Goal: Task Accomplishment & Management: Manage account settings

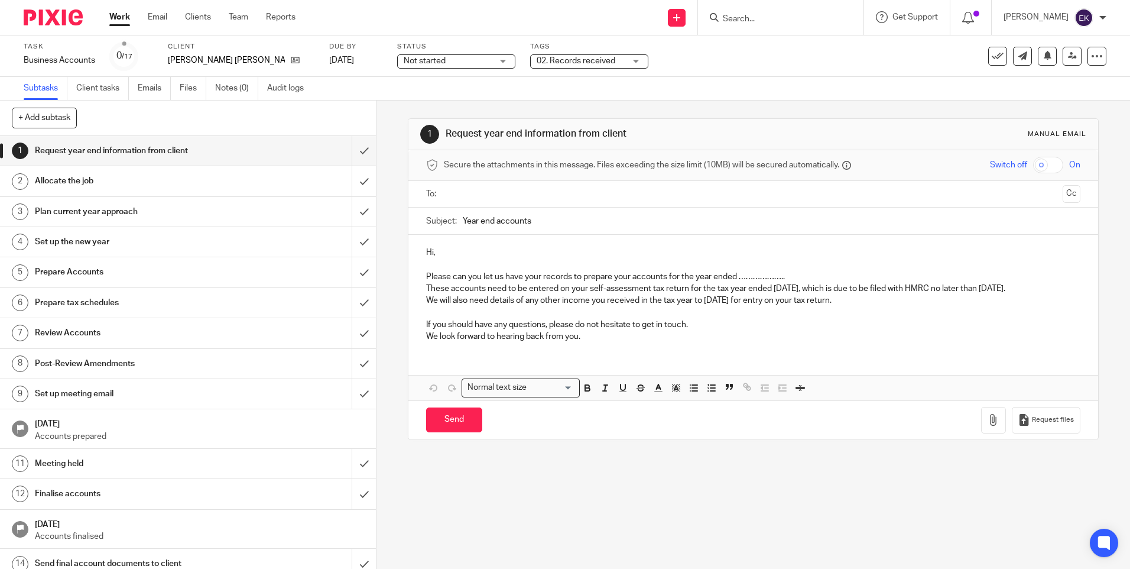
click at [131, 24] on div "Work Email Clients Team Reports Work Email Clients Team Reports Settings" at bounding box center [206, 17] width 216 height 35
click at [124, 20] on link "Work" at bounding box center [119, 17] width 21 height 12
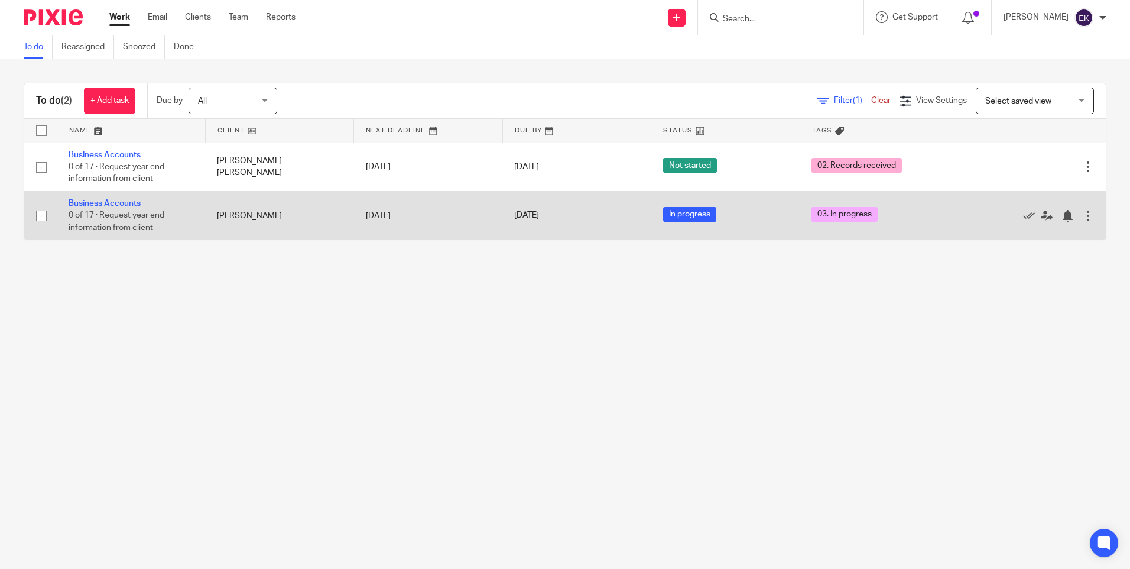
click at [235, 218] on td "[PERSON_NAME]" at bounding box center [279, 215] width 148 height 48
click at [99, 200] on link "Business Accounts" at bounding box center [105, 203] width 72 height 8
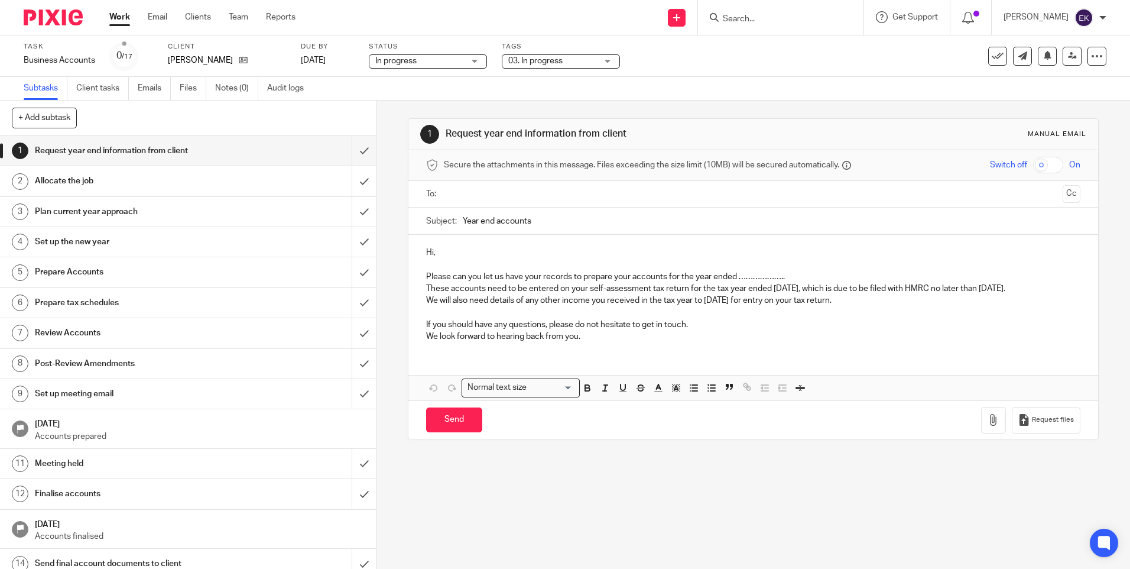
click at [464, 59] on span "In progress" at bounding box center [419, 61] width 89 height 12
click at [579, 59] on span "03. In progress" at bounding box center [552, 61] width 89 height 12
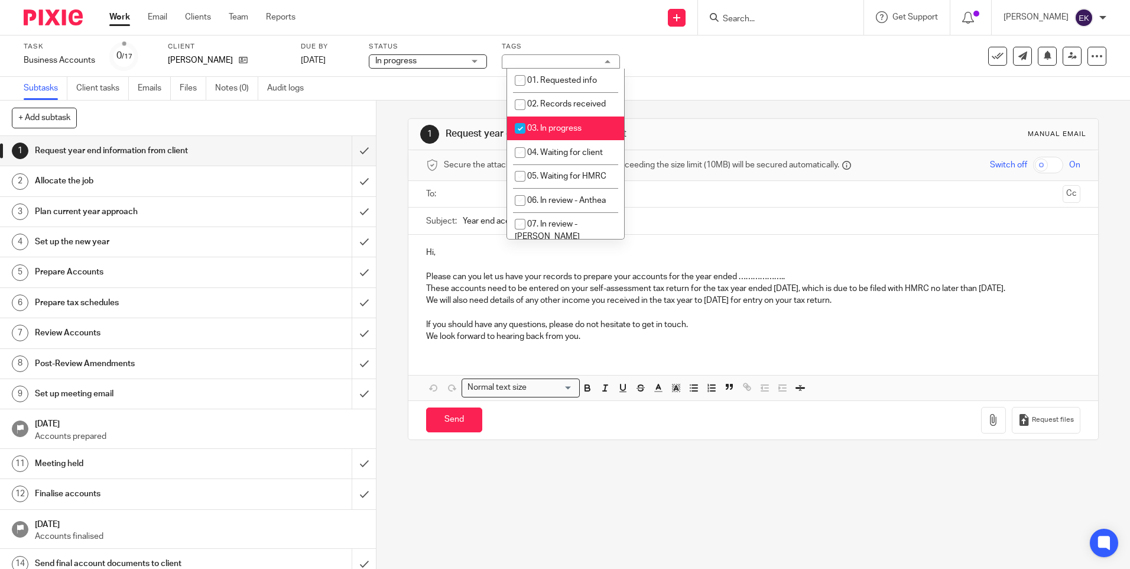
click at [513, 127] on input "checkbox" at bounding box center [520, 128] width 22 height 22
checkbox input "false"
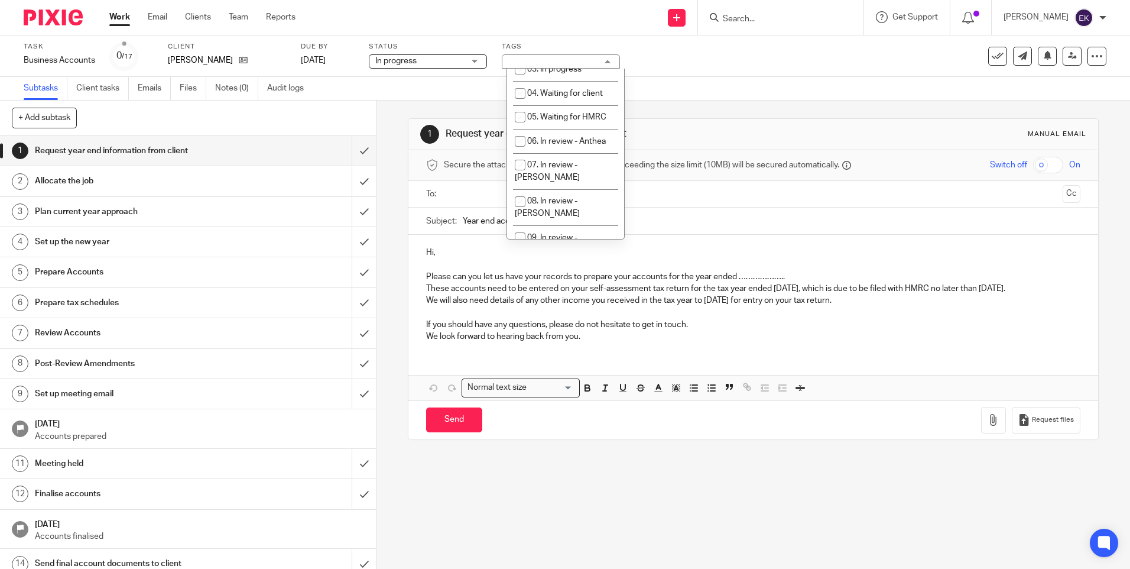
scroll to position [177, 0]
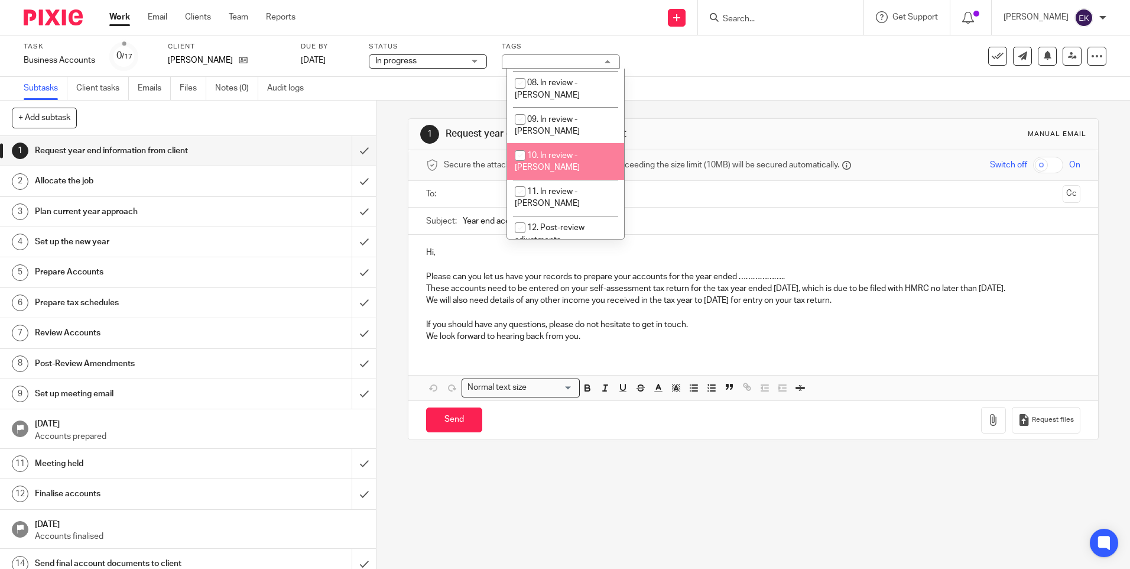
click at [521, 144] on input "checkbox" at bounding box center [520, 155] width 22 height 22
checkbox input "true"
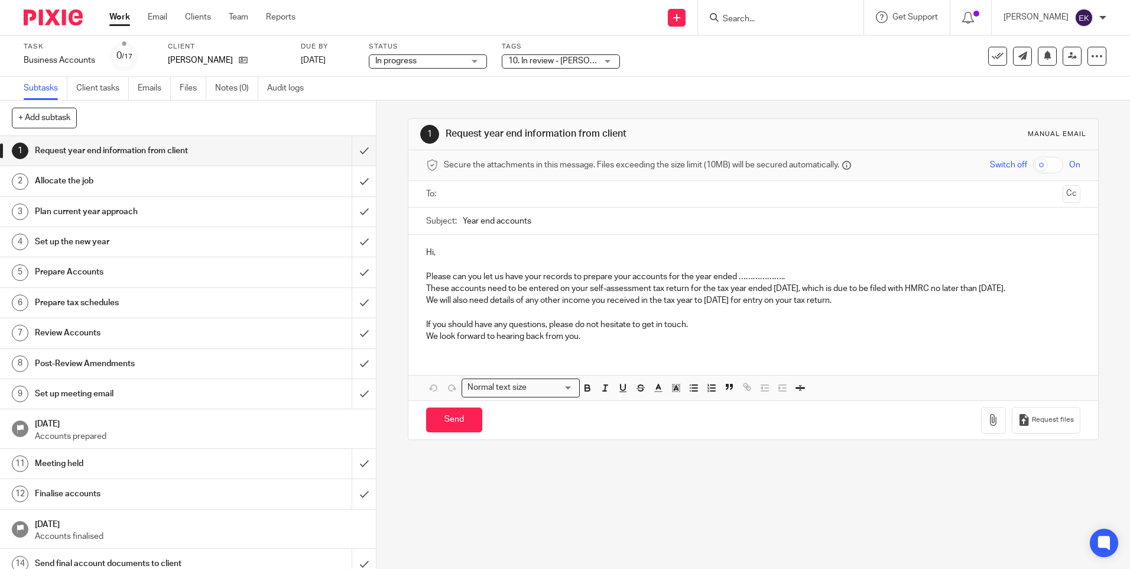
click at [664, 74] on div "Task Business Accounts Save Business Accounts 0 /17 Client Forrest, Christopher…" at bounding box center [565, 55] width 1130 height 41
click at [1070, 54] on link at bounding box center [1072, 56] width 19 height 19
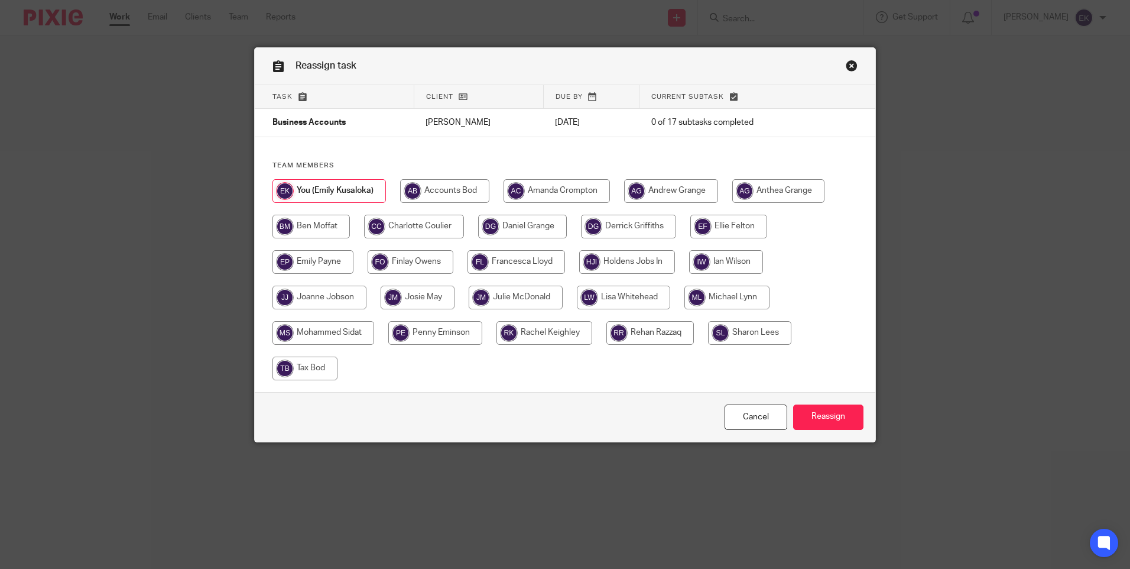
click at [331, 300] on input "radio" at bounding box center [319, 298] width 94 height 24
radio input "true"
click at [840, 419] on input "Reassign" at bounding box center [828, 416] width 70 height 25
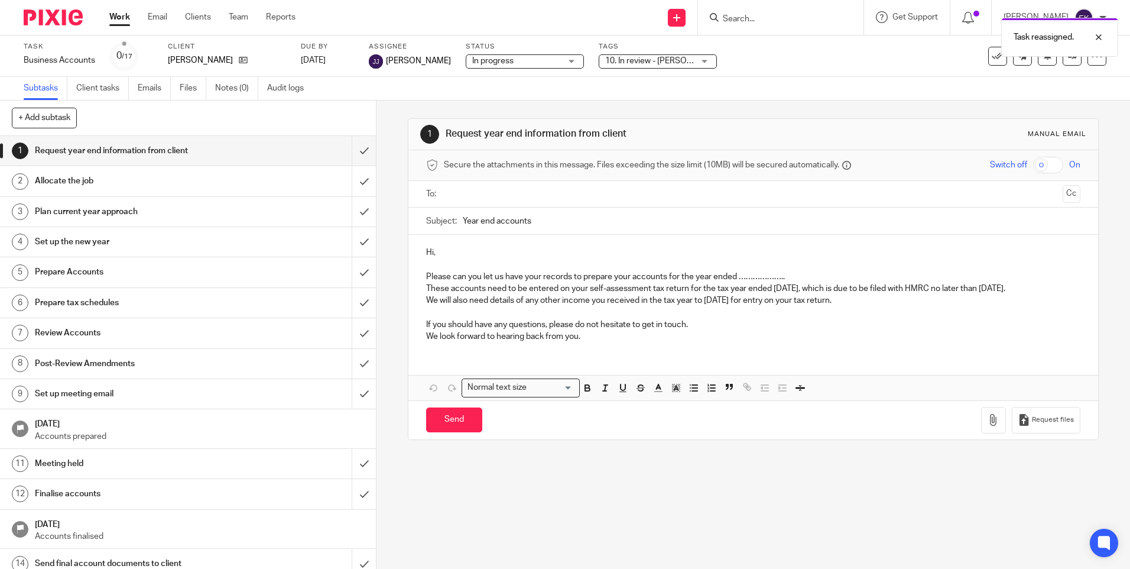
click at [122, 17] on link "Work" at bounding box center [119, 17] width 21 height 12
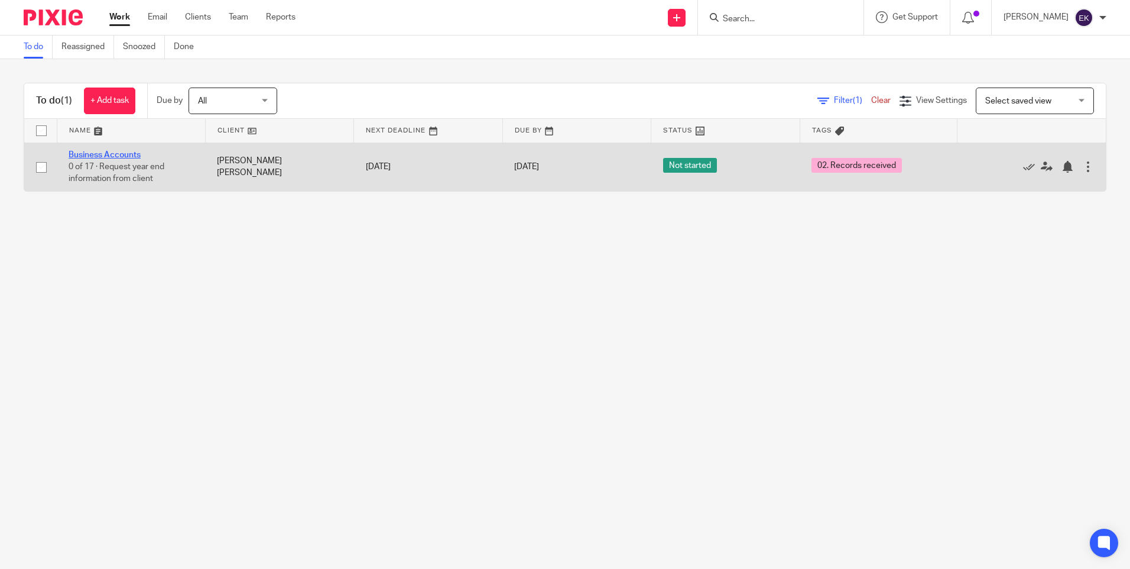
click at [126, 154] on link "Business Accounts" at bounding box center [105, 155] width 72 height 8
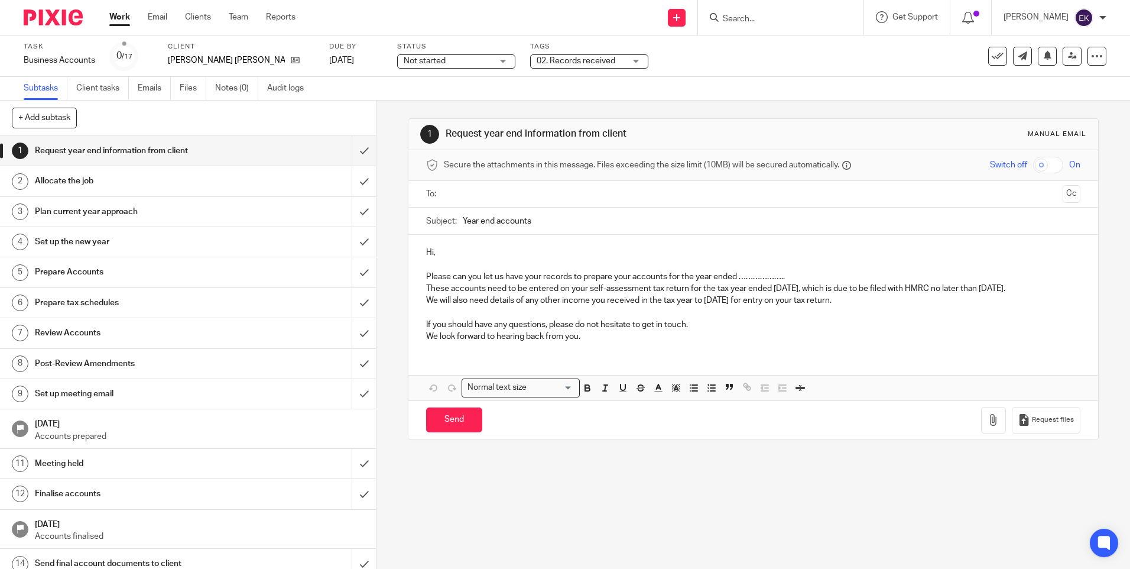
click at [485, 60] on div "Not started Not started" at bounding box center [456, 61] width 118 height 14
click at [436, 96] on li "In progress" at bounding box center [427, 104] width 117 height 24
click at [602, 57] on div "02. Records received" at bounding box center [589, 61] width 118 height 14
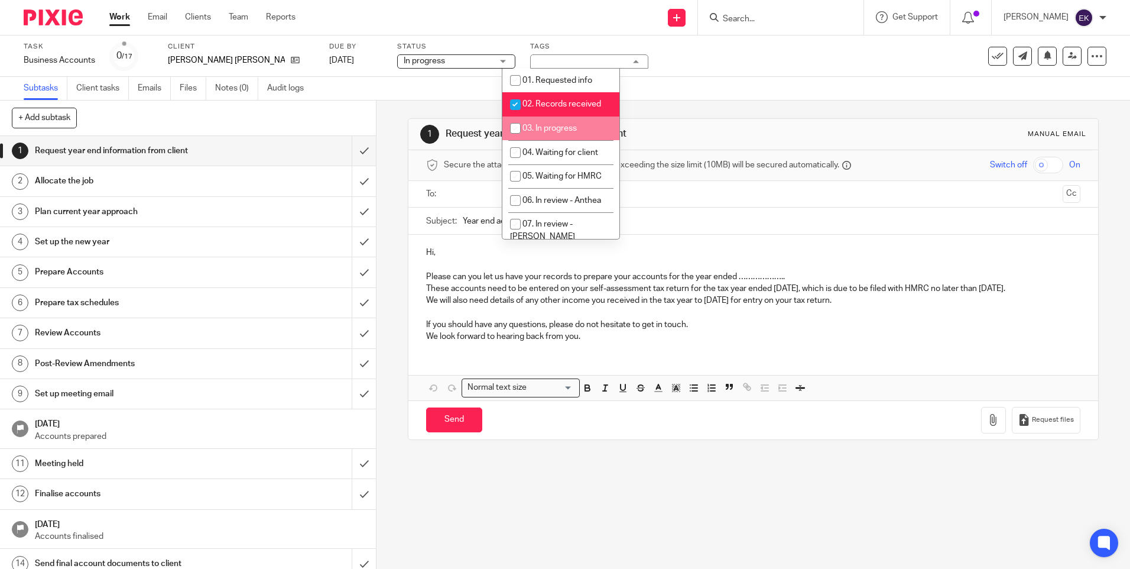
click at [553, 125] on span "03. In progress" at bounding box center [550, 128] width 54 height 8
checkbox input "true"
click at [511, 108] on input "checkbox" at bounding box center [515, 104] width 22 height 22
checkbox input "false"
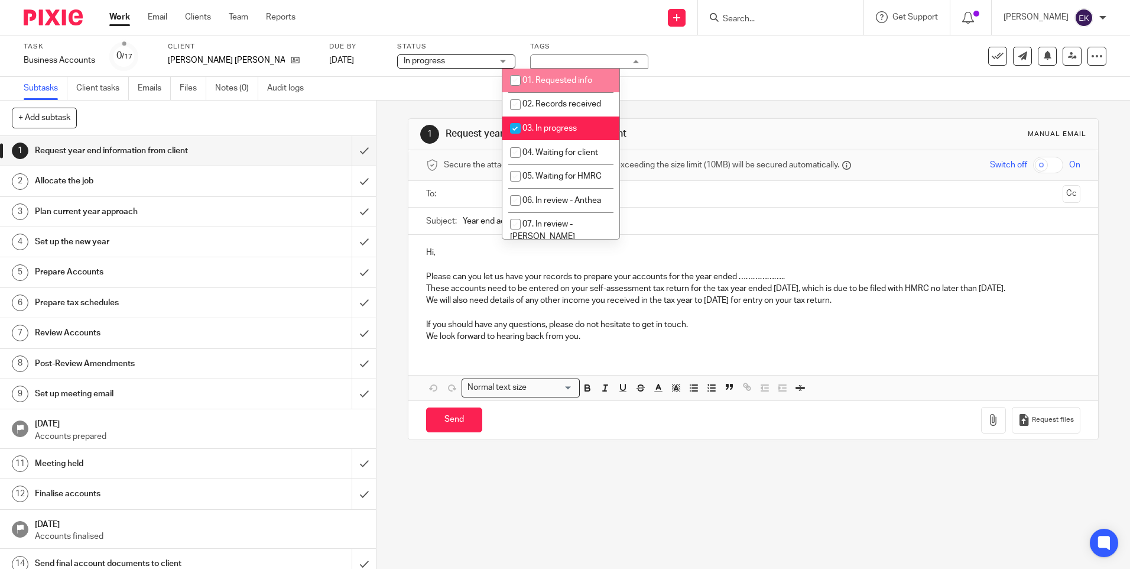
click at [644, 76] on div "Task Business Accounts Save Business Accounts 0 /17 Client [PERSON_NAME] [PERSO…" at bounding box center [565, 55] width 1130 height 41
